Goal: Navigation & Orientation: Understand site structure

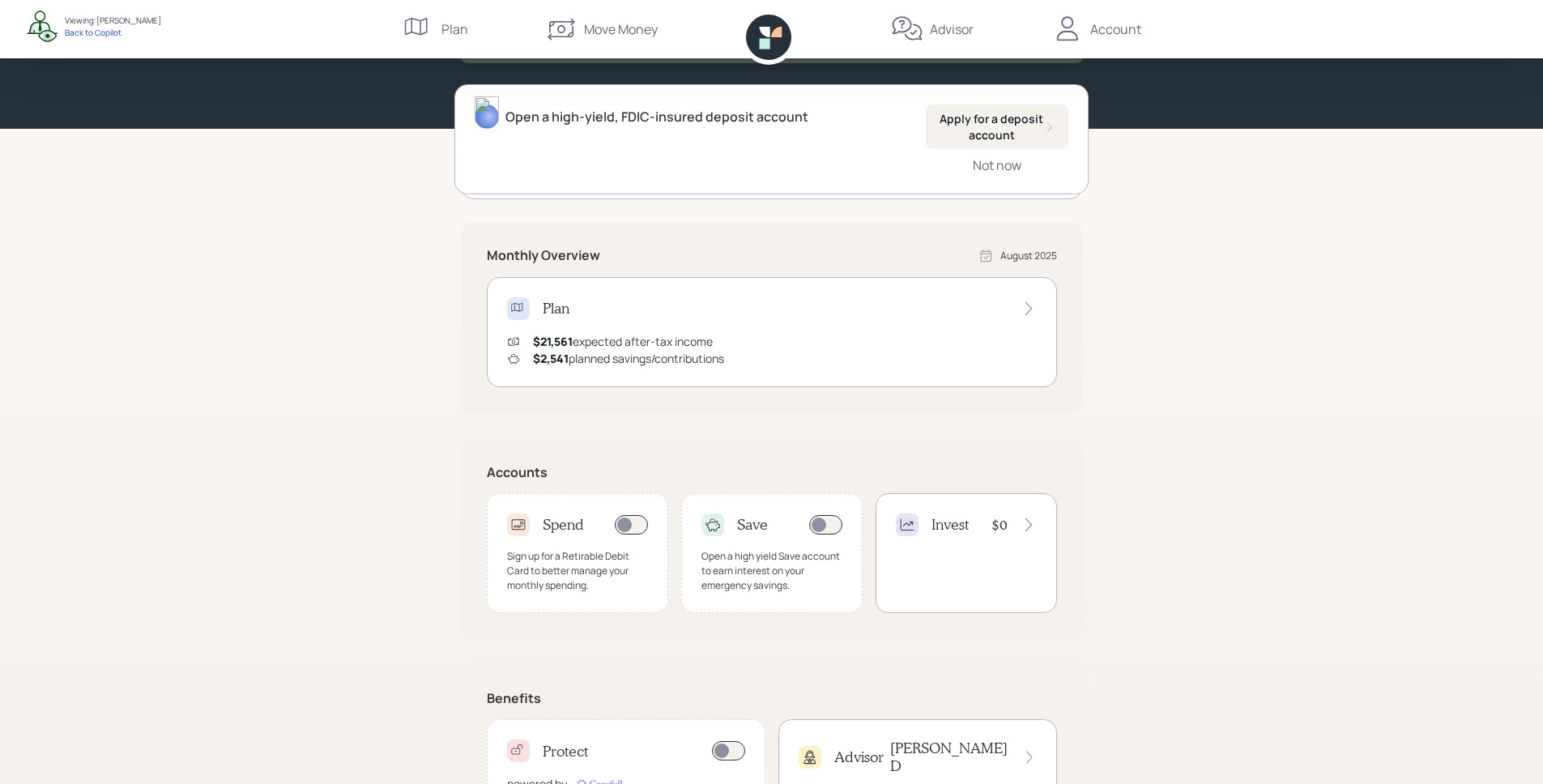
scroll to position [147, 0]
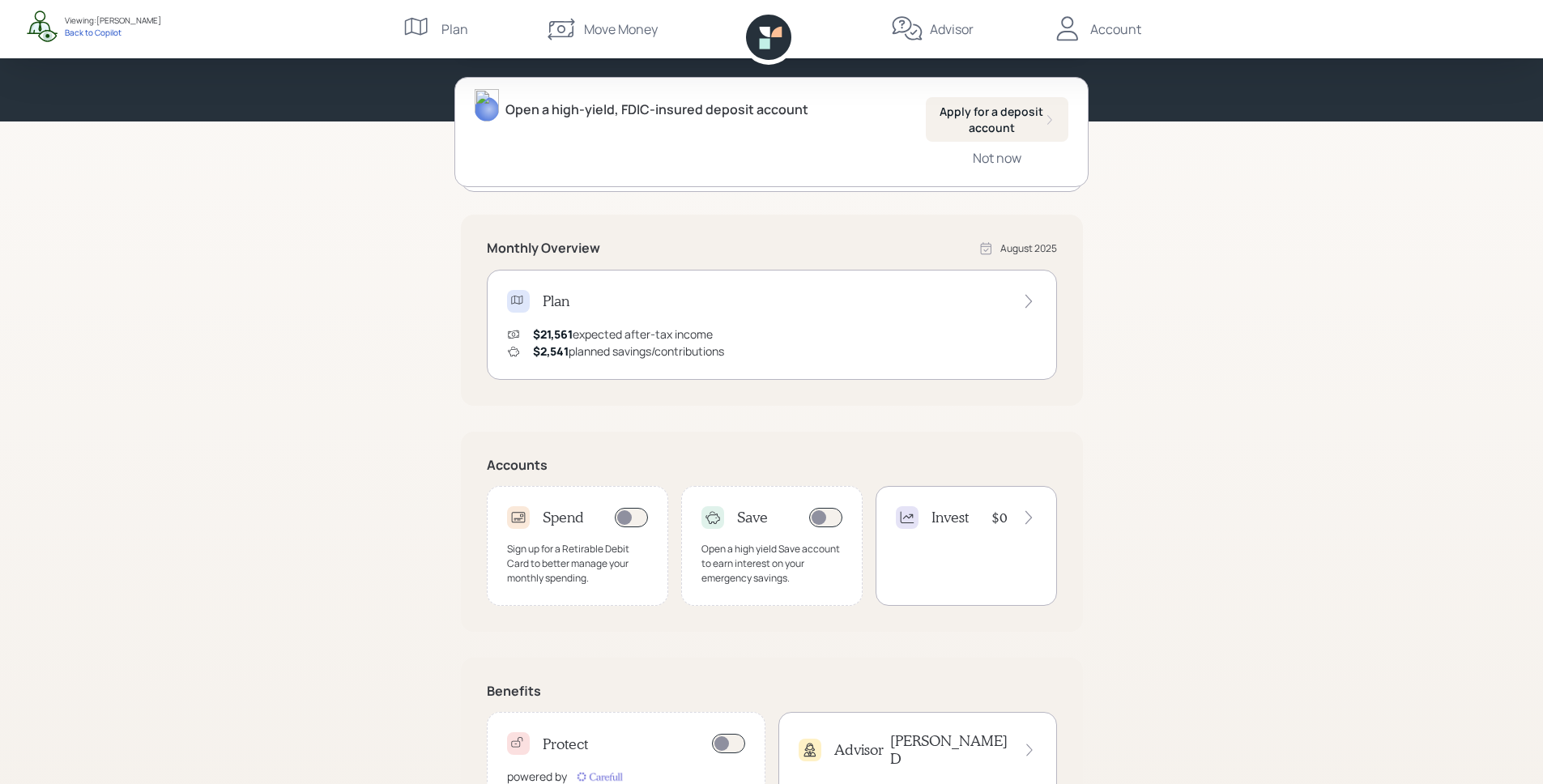
click at [601, 564] on div "Sign up for a Retirable Debit Card to better manage your monthly spending." at bounding box center [578, 564] width 141 height 44
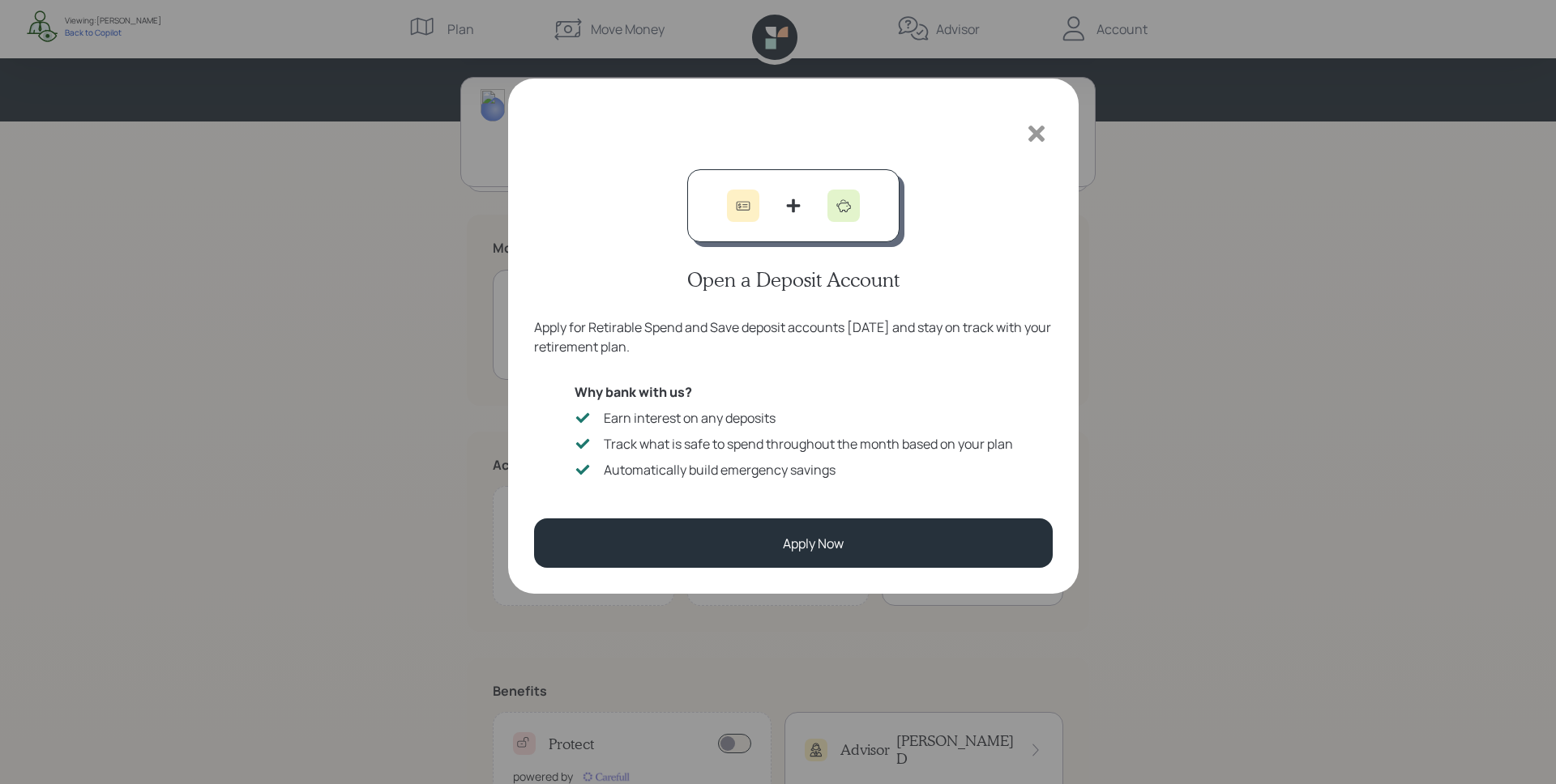
click at [1042, 132] on icon at bounding box center [1036, 133] width 25 height 25
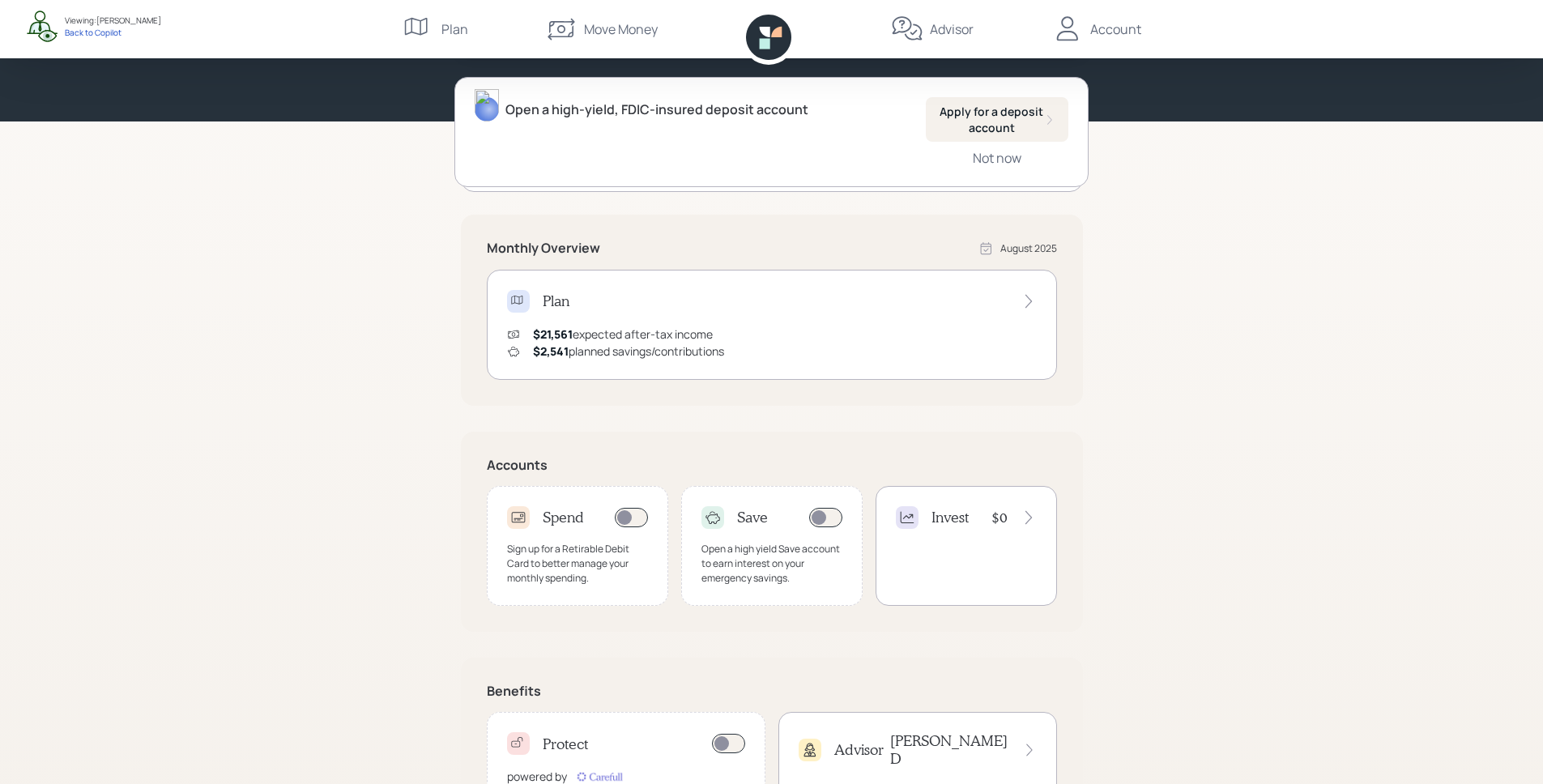
click at [765, 533] on div "Save Open a high yield Save account to earn interest on your emergency savings." at bounding box center [772, 546] width 182 height 120
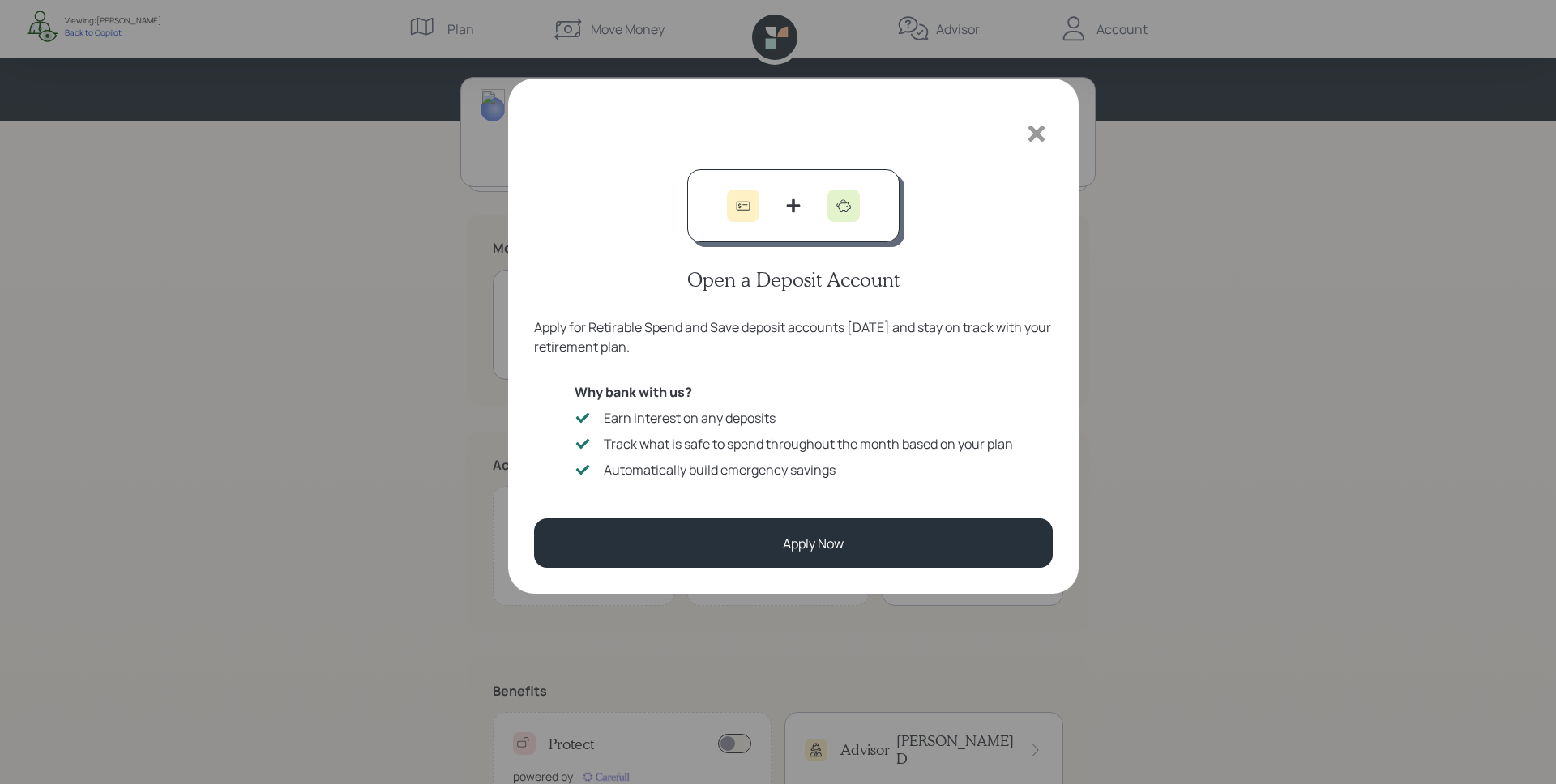
click at [1045, 125] on icon at bounding box center [1036, 133] width 25 height 25
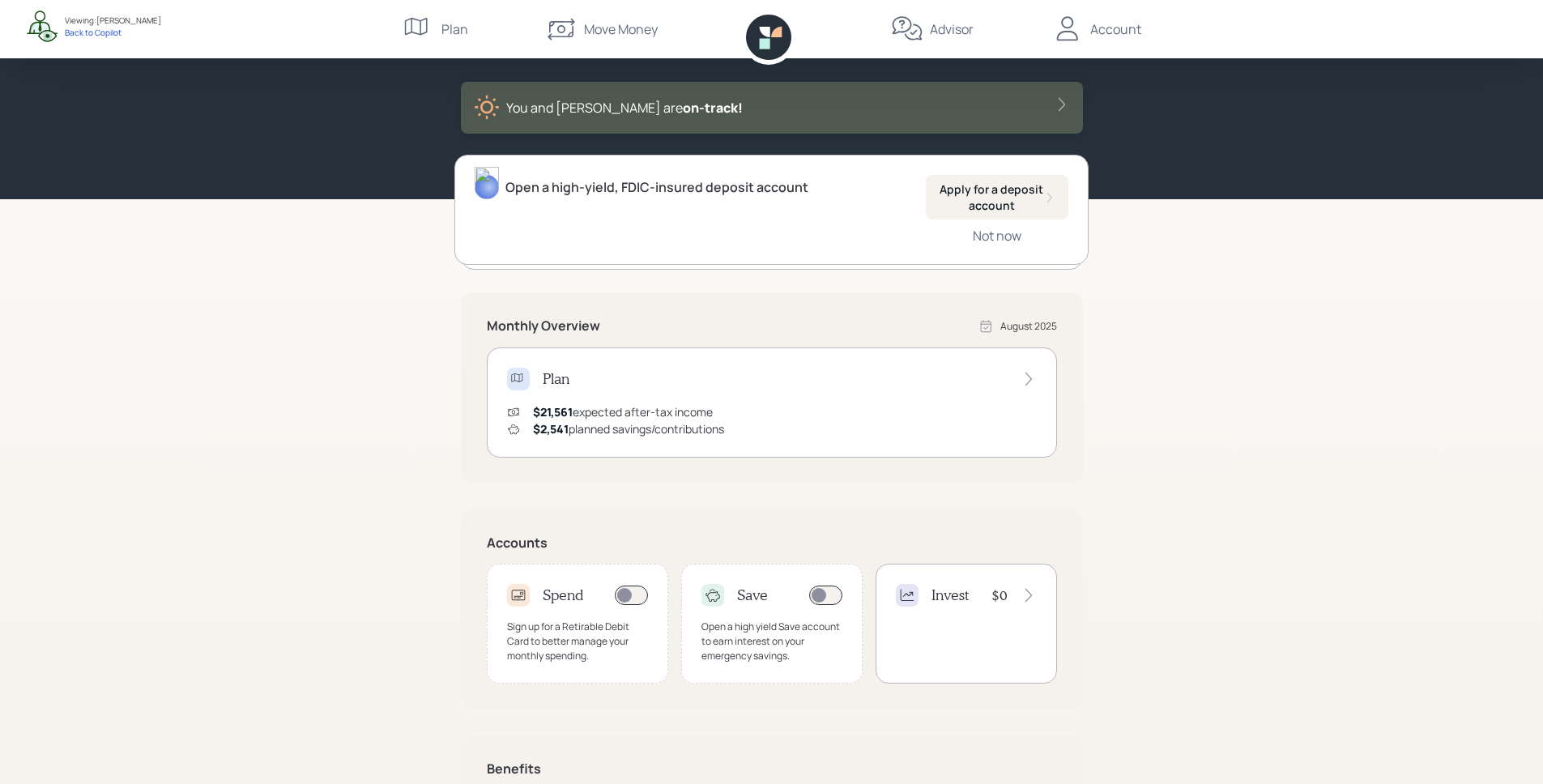
scroll to position [0, 0]
